Goal: Browse casually: Explore the website without a specific task or goal

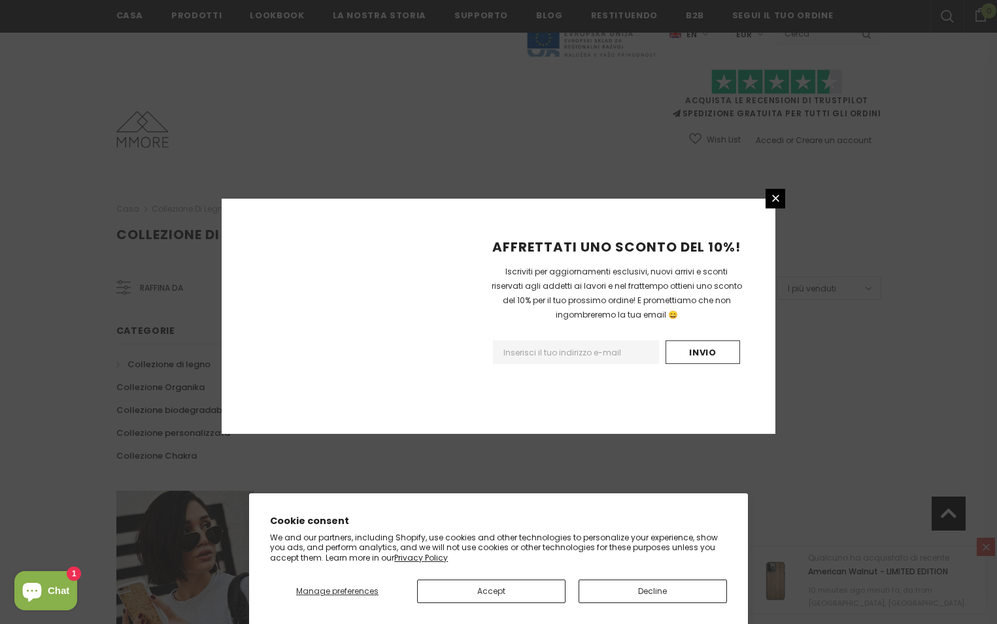
scroll to position [716, 0]
